Goal: Task Accomplishment & Management: Manage account settings

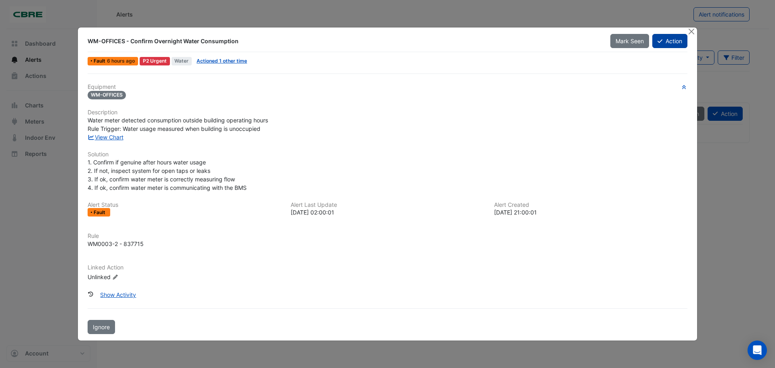
click at [665, 42] on button "Action" at bounding box center [670, 41] width 35 height 14
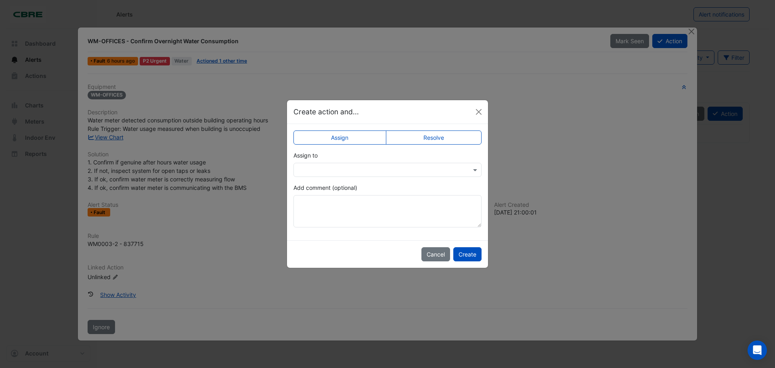
click at [349, 168] on input "text" at bounding box center [379, 170] width 163 height 8
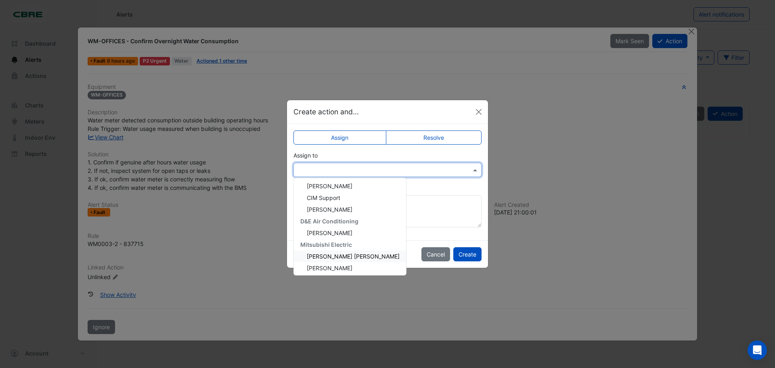
scroll to position [50, 0]
click at [329, 267] on span "[PERSON_NAME]" at bounding box center [330, 266] width 46 height 7
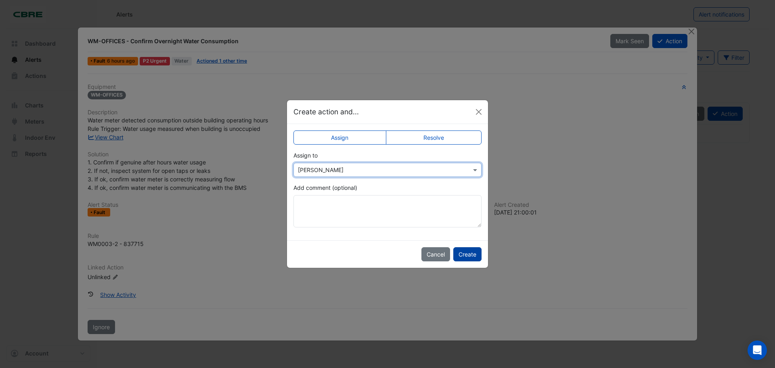
click at [469, 252] on button "Create" at bounding box center [468, 254] width 28 height 14
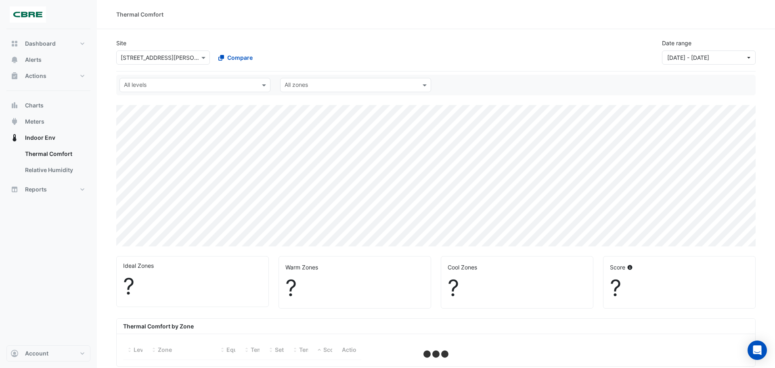
select select "***"
